Goal: Use online tool/utility: Use online tool/utility

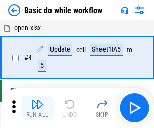
click at [37, 108] on img "button" at bounding box center [37, 104] width 12 height 12
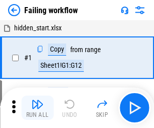
click at [37, 108] on img "button" at bounding box center [37, 104] width 12 height 12
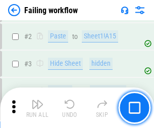
scroll to position [214, 0]
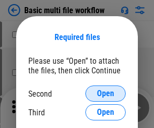
click at [106, 94] on span "Open" at bounding box center [105, 94] width 17 height 8
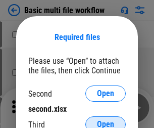
click at [106, 120] on span "Open" at bounding box center [105, 124] width 17 height 8
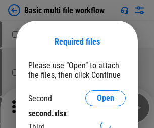
scroll to position [5, 0]
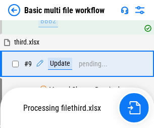
scroll to position [279, 0]
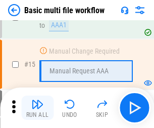
click at [37, 108] on img "button" at bounding box center [37, 104] width 12 height 12
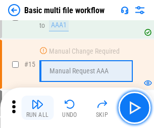
scroll to position [673, 0]
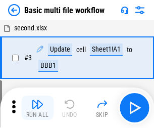
click at [37, 108] on img "button" at bounding box center [37, 104] width 12 height 12
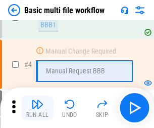
click at [37, 108] on img "button" at bounding box center [37, 104] width 12 height 12
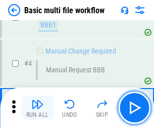
click at [37, 108] on img "button" at bounding box center [37, 104] width 12 height 12
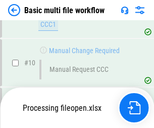
scroll to position [474, 0]
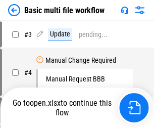
scroll to position [41, 0]
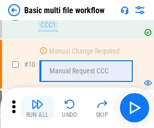
click at [37, 108] on img "button" at bounding box center [37, 104] width 12 height 12
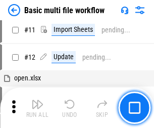
click at [37, 108] on img "button" at bounding box center [37, 104] width 12 height 12
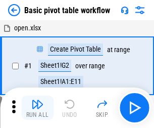
click at [37, 108] on img "button" at bounding box center [37, 104] width 12 height 12
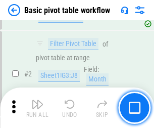
scroll to position [242, 0]
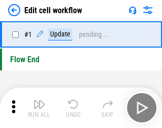
click at [37, 108] on img "button" at bounding box center [39, 104] width 12 height 12
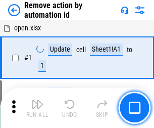
scroll to position [37, 0]
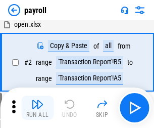
click at [37, 108] on img "button" at bounding box center [37, 104] width 12 height 12
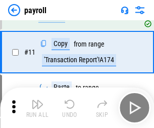
scroll to position [125, 0]
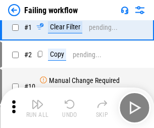
click at [37, 108] on img "button" at bounding box center [37, 104] width 12 height 12
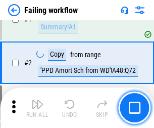
scroll to position [163, 0]
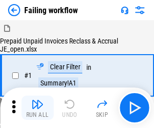
click at [37, 108] on img "button" at bounding box center [37, 104] width 12 height 12
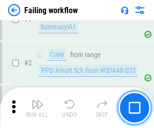
scroll to position [163, 0]
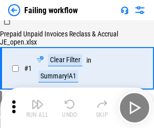
click at [37, 108] on img "button" at bounding box center [37, 104] width 12 height 12
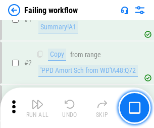
scroll to position [163, 0]
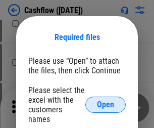
click at [106, 101] on span "Open" at bounding box center [105, 105] width 17 height 8
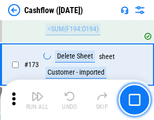
scroll to position [1071, 0]
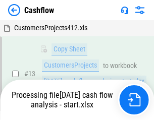
scroll to position [203, 0]
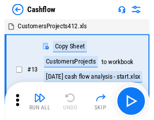
scroll to position [12, 0]
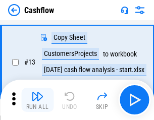
click at [37, 100] on img "button" at bounding box center [37, 97] width 12 height 12
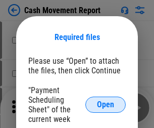
click at [106, 105] on span "Open" at bounding box center [105, 105] width 17 height 8
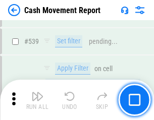
scroll to position [4489, 0]
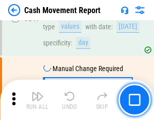
click at [37, 100] on img "button" at bounding box center [37, 97] width 12 height 12
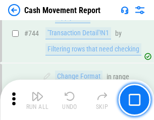
scroll to position [5387, 0]
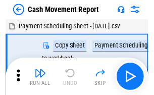
scroll to position [18, 0]
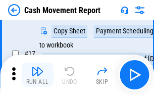
click at [37, 75] on img "button" at bounding box center [37, 71] width 12 height 12
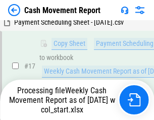
scroll to position [210, 0]
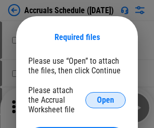
click at [106, 100] on span "Open" at bounding box center [105, 100] width 17 height 8
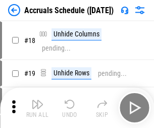
scroll to position [97, 0]
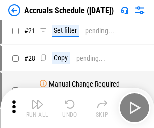
click at [37, 108] on img "button" at bounding box center [37, 104] width 12 height 12
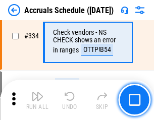
scroll to position [2092, 0]
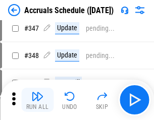
click at [37, 100] on img "button" at bounding box center [37, 97] width 12 height 12
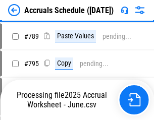
scroll to position [4249, 0]
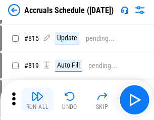
click at [37, 100] on img "button" at bounding box center [37, 97] width 12 height 12
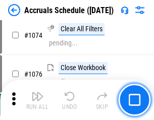
scroll to position [6058, 0]
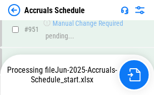
scroll to position [5454, 0]
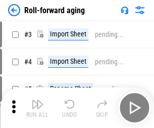
click at [37, 100] on img "button" at bounding box center [37, 104] width 12 height 12
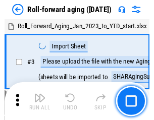
scroll to position [2, 0]
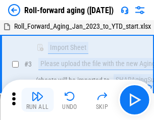
click at [37, 100] on img "button" at bounding box center [37, 97] width 12 height 12
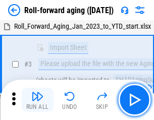
scroll to position [65, 0]
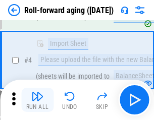
click at [37, 100] on img "button" at bounding box center [37, 97] width 12 height 12
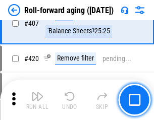
scroll to position [3507, 0]
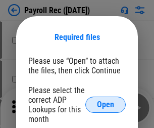
click at [106, 105] on span "Open" at bounding box center [105, 105] width 17 height 8
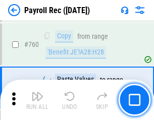
scroll to position [6117, 0]
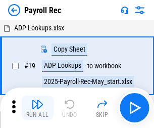
click at [37, 108] on img "button" at bounding box center [37, 104] width 12 height 12
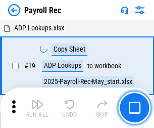
scroll to position [62, 0]
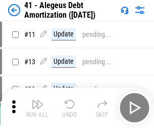
click at [37, 108] on img "button" at bounding box center [37, 104] width 12 height 12
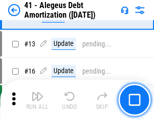
scroll to position [125, 0]
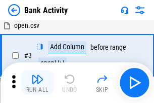
click at [37, 82] on img "button" at bounding box center [37, 79] width 12 height 12
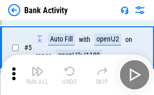
scroll to position [54, 0]
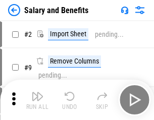
click at [37, 100] on img "button" at bounding box center [37, 97] width 12 height 12
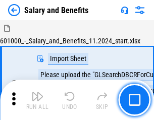
scroll to position [14, 0]
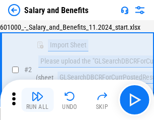
click at [37, 100] on img "button" at bounding box center [37, 97] width 12 height 12
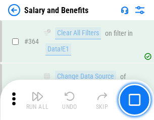
scroll to position [4763, 0]
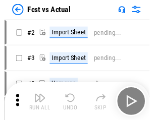
scroll to position [13, 0]
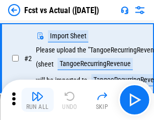
click at [37, 100] on img "button" at bounding box center [37, 97] width 12 height 12
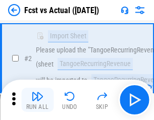
click at [37, 100] on img "button" at bounding box center [37, 97] width 12 height 12
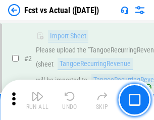
scroll to position [95, 0]
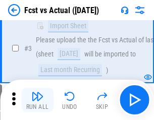
click at [37, 100] on img "button" at bounding box center [37, 97] width 12 height 12
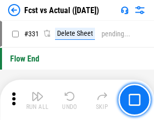
scroll to position [4841, 0]
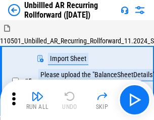
scroll to position [22, 0]
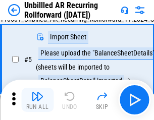
click at [37, 100] on img "button" at bounding box center [37, 97] width 12 height 12
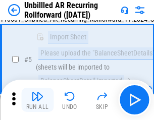
click at [37, 100] on img "button" at bounding box center [37, 97] width 12 height 12
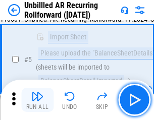
scroll to position [95, 0]
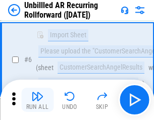
click at [37, 100] on img "button" at bounding box center [37, 97] width 12 height 12
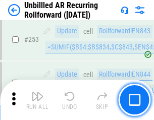
scroll to position [3436, 0]
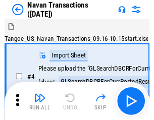
scroll to position [16, 0]
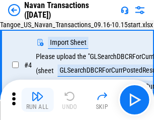
click at [37, 100] on img "button" at bounding box center [37, 97] width 12 height 12
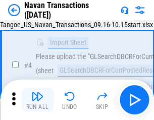
click at [37, 100] on img "button" at bounding box center [37, 97] width 12 height 12
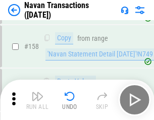
scroll to position [3279, 0]
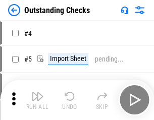
click at [37, 100] on img "button" at bounding box center [37, 97] width 12 height 12
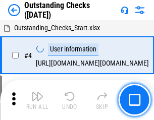
scroll to position [42, 0]
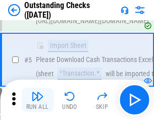
click at [37, 100] on img "button" at bounding box center [37, 97] width 12 height 12
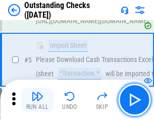
scroll to position [106, 0]
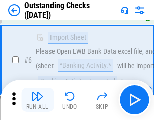
click at [37, 100] on img "button" at bounding box center [37, 97] width 12 height 12
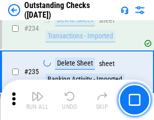
scroll to position [3071, 0]
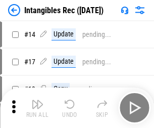
click at [37, 108] on img "button" at bounding box center [37, 104] width 12 height 12
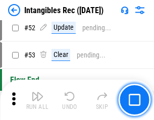
scroll to position [394, 0]
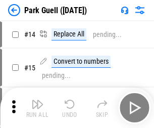
click at [37, 100] on img "button" at bounding box center [37, 104] width 12 height 12
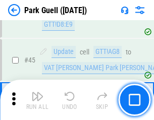
scroll to position [1265, 0]
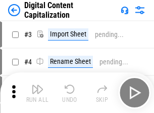
click at [37, 85] on img "button" at bounding box center [37, 89] width 12 height 12
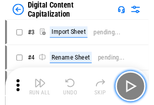
scroll to position [29, 0]
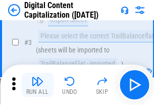
click at [37, 85] on img "button" at bounding box center [37, 81] width 12 height 12
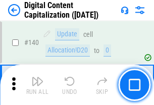
scroll to position [1073, 0]
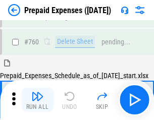
click at [37, 100] on img "button" at bounding box center [37, 97] width 12 height 12
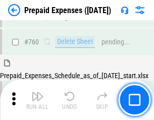
scroll to position [2803, 0]
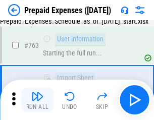
click at [37, 100] on img "button" at bounding box center [37, 97] width 12 height 12
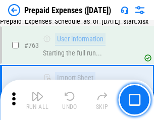
scroll to position [2863, 0]
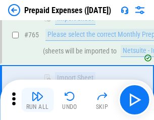
click at [37, 100] on img "button" at bounding box center [37, 97] width 12 height 12
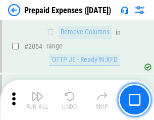
scroll to position [10573, 0]
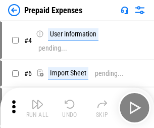
click at [37, 108] on img "button" at bounding box center [37, 104] width 12 height 12
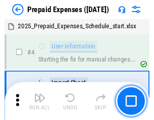
scroll to position [45, 0]
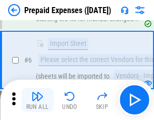
click at [37, 100] on img "button" at bounding box center [37, 97] width 12 height 12
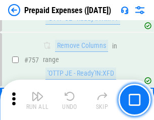
scroll to position [3604, 0]
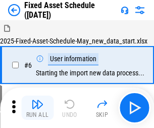
click at [37, 108] on img "button" at bounding box center [37, 104] width 12 height 12
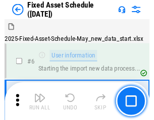
scroll to position [55, 0]
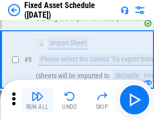
click at [37, 100] on img "button" at bounding box center [37, 97] width 12 height 12
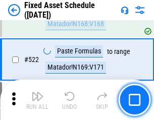
scroll to position [3515, 0]
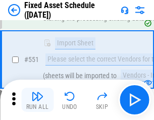
click at [37, 100] on img "button" at bounding box center [37, 97] width 12 height 12
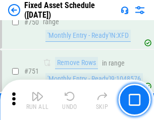
scroll to position [4931, 0]
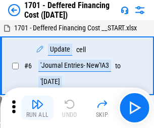
click at [37, 108] on img "button" at bounding box center [37, 104] width 12 height 12
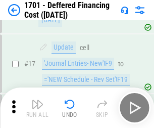
scroll to position [121, 0]
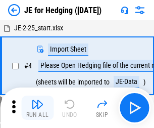
click at [37, 100] on img "button" at bounding box center [37, 104] width 12 height 12
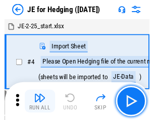
scroll to position [2, 0]
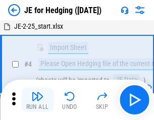
click at [37, 100] on img "button" at bounding box center [37, 97] width 12 height 12
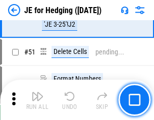
scroll to position [655, 0]
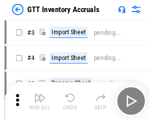
scroll to position [2, 0]
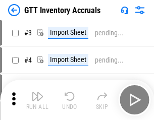
click at [37, 100] on img "button" at bounding box center [37, 97] width 12 height 12
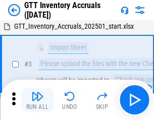
click at [37, 100] on img "button" at bounding box center [37, 97] width 12 height 12
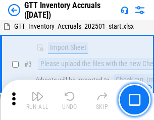
scroll to position [65, 0]
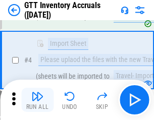
click at [37, 100] on img "button" at bounding box center [37, 97] width 12 height 12
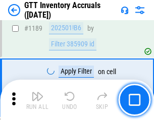
scroll to position [8259, 0]
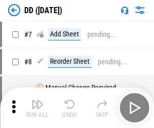
click at [37, 108] on img "button" at bounding box center [37, 104] width 12 height 12
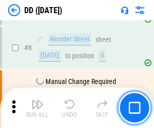
scroll to position [98, 0]
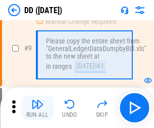
click at [37, 108] on img "button" at bounding box center [37, 104] width 12 height 12
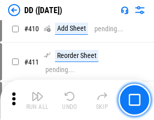
scroll to position [4525, 0]
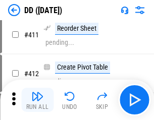
click at [37, 100] on img "button" at bounding box center [37, 97] width 12 height 12
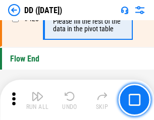
scroll to position [4841, 0]
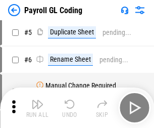
click at [37, 108] on img "button" at bounding box center [37, 104] width 12 height 12
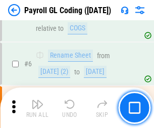
scroll to position [121, 0]
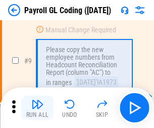
click at [37, 108] on img "button" at bounding box center [37, 104] width 12 height 12
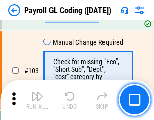
scroll to position [2373, 0]
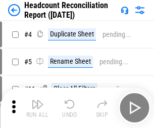
click at [37, 108] on img "button" at bounding box center [37, 104] width 12 height 12
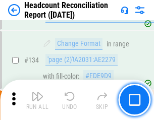
scroll to position [1216, 0]
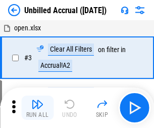
click at [37, 108] on img "button" at bounding box center [37, 104] width 12 height 12
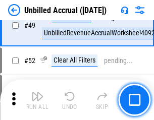
scroll to position [917, 0]
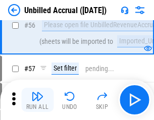
click at [37, 100] on img "button" at bounding box center [37, 97] width 12 height 12
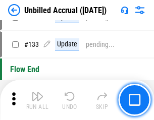
scroll to position [3013, 0]
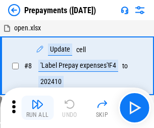
click at [37, 108] on img "button" at bounding box center [37, 104] width 12 height 12
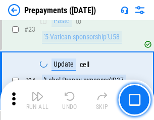
scroll to position [762, 0]
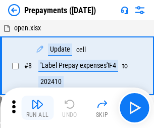
click at [37, 108] on img "button" at bounding box center [37, 104] width 12 height 12
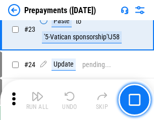
scroll to position [762, 0]
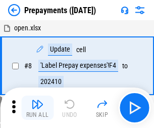
click at [37, 108] on img "button" at bounding box center [37, 104] width 12 height 12
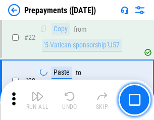
scroll to position [762, 0]
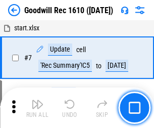
scroll to position [173, 0]
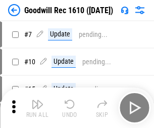
click at [37, 108] on img "button" at bounding box center [37, 104] width 12 height 12
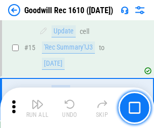
scroll to position [173, 0]
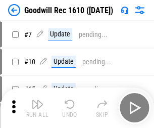
click at [37, 108] on img "button" at bounding box center [37, 104] width 12 height 12
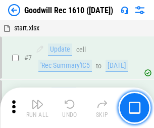
scroll to position [173, 0]
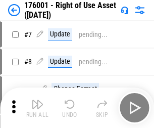
click at [37, 108] on img "button" at bounding box center [37, 104] width 12 height 12
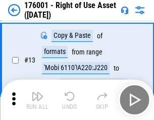
scroll to position [65, 0]
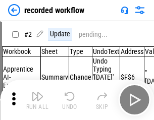
click at [37, 100] on img "button" at bounding box center [37, 97] width 12 height 12
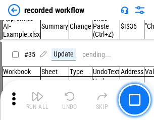
scroll to position [3161, 0]
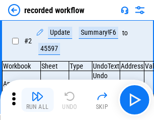
click at [37, 100] on img "button" at bounding box center [37, 97] width 12 height 12
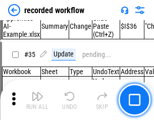
scroll to position [3161, 0]
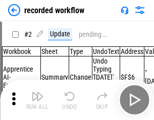
click at [37, 100] on img "button" at bounding box center [37, 97] width 12 height 12
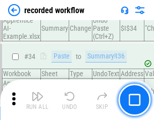
scroll to position [3161, 0]
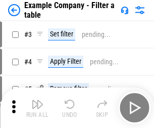
click at [37, 108] on img "button" at bounding box center [37, 104] width 12 height 12
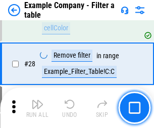
scroll to position [926, 0]
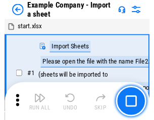
scroll to position [16, 0]
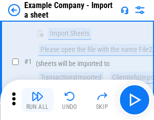
click at [37, 100] on img "button" at bounding box center [37, 97] width 12 height 12
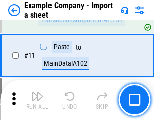
scroll to position [224, 0]
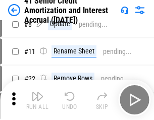
click at [37, 100] on img "button" at bounding box center [37, 97] width 12 height 12
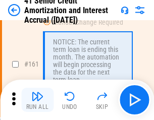
click at [37, 100] on img "button" at bounding box center [37, 97] width 12 height 12
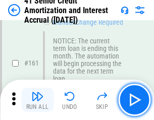
scroll to position [1082, 0]
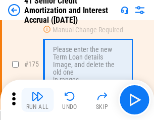
click at [37, 100] on img "button" at bounding box center [37, 97] width 12 height 12
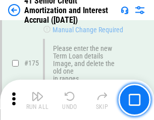
scroll to position [1184, 0]
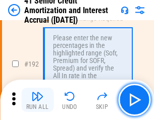
click at [37, 100] on img "button" at bounding box center [37, 97] width 12 height 12
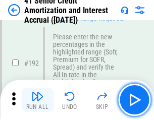
scroll to position [1291, 0]
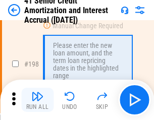
click at [37, 100] on img "button" at bounding box center [37, 97] width 12 height 12
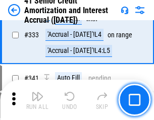
scroll to position [2584, 0]
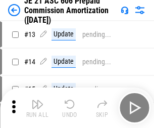
click at [37, 100] on img "button" at bounding box center [37, 104] width 12 height 12
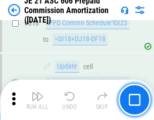
scroll to position [1888, 0]
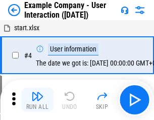
click at [37, 100] on img "button" at bounding box center [37, 97] width 12 height 12
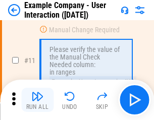
click at [37, 100] on img "button" at bounding box center [37, 97] width 12 height 12
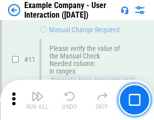
scroll to position [219, 0]
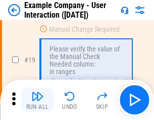
click at [37, 100] on img "button" at bounding box center [37, 97] width 12 height 12
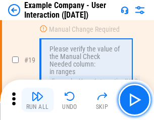
click at [37, 100] on img "button" at bounding box center [37, 97] width 12 height 12
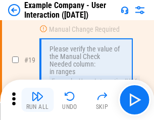
click at [37, 100] on img "button" at bounding box center [37, 97] width 12 height 12
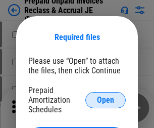
click at [106, 100] on span "Open" at bounding box center [105, 100] width 17 height 8
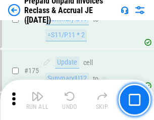
scroll to position [1366, 0]
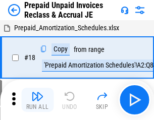
click at [37, 100] on img "button" at bounding box center [37, 97] width 12 height 12
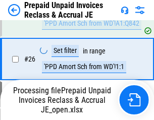
scroll to position [761, 0]
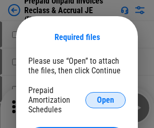
click at [106, 100] on span "Open" at bounding box center [105, 100] width 17 height 8
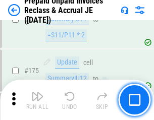
scroll to position [1366, 0]
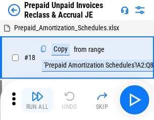
click at [37, 100] on img "button" at bounding box center [37, 97] width 12 height 12
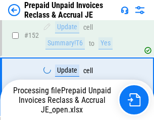
scroll to position [880, 0]
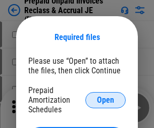
click at [106, 100] on span "Open" at bounding box center [105, 100] width 17 height 8
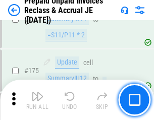
scroll to position [1366, 0]
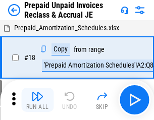
click at [37, 100] on img "button" at bounding box center [37, 97] width 12 height 12
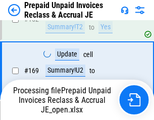
scroll to position [733, 0]
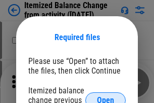
click at [106, 96] on span "Open" at bounding box center [105, 100] width 17 height 8
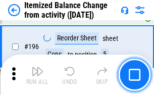
scroll to position [1947, 0]
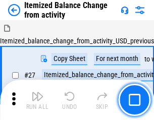
scroll to position [16, 0]
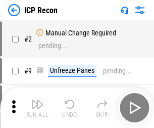
scroll to position [5, 0]
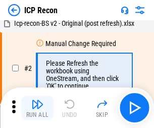
click at [37, 108] on img "button" at bounding box center [37, 104] width 12 height 12
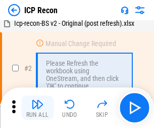
click at [37, 108] on img "button" at bounding box center [37, 104] width 12 height 12
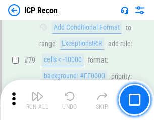
scroll to position [991, 0]
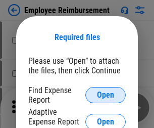
click at [106, 95] on span "Open" at bounding box center [105, 95] width 17 height 8
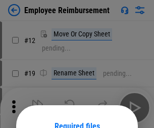
scroll to position [89, 0]
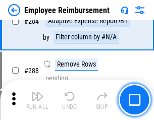
scroll to position [2749, 0]
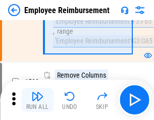
click at [37, 100] on img "button" at bounding box center [37, 97] width 12 height 12
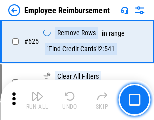
scroll to position [6056, 0]
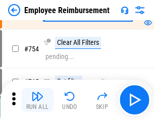
click at [37, 100] on img "button" at bounding box center [37, 97] width 12 height 12
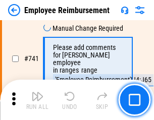
scroll to position [7096, 0]
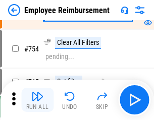
click at [37, 100] on img "button" at bounding box center [37, 97] width 12 height 12
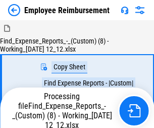
scroll to position [34, 0]
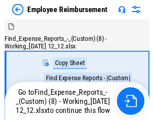
scroll to position [34, 0]
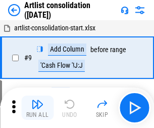
click at [37, 108] on img "button" at bounding box center [37, 104] width 12 height 12
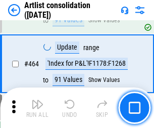
scroll to position [4429, 0]
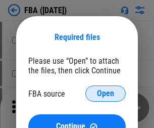
click at [106, 94] on span "Open" at bounding box center [105, 94] width 17 height 8
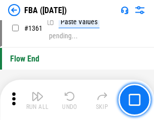
scroll to position [10862, 0]
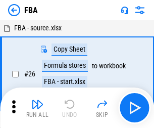
scroll to position [10, 0]
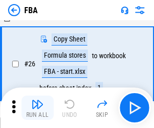
click at [37, 108] on img "button" at bounding box center [37, 104] width 12 height 12
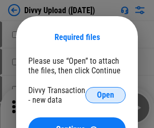
click at [106, 95] on span "Open" at bounding box center [105, 95] width 17 height 8
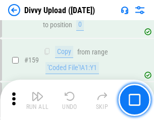
scroll to position [1047, 0]
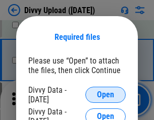
click at [106, 95] on span "Open" at bounding box center [105, 95] width 17 height 8
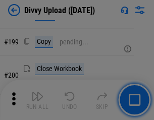
scroll to position [1471, 20]
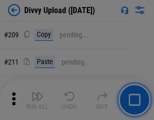
scroll to position [1718, 20]
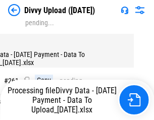
scroll to position [1132, 0]
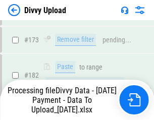
scroll to position [1132, 0]
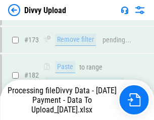
scroll to position [1132, 0]
